Goal: Find specific page/section

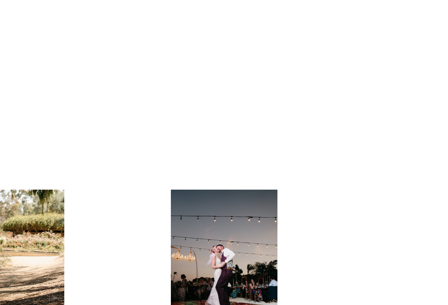
scroll to position [587, 0]
